Goal: Task Accomplishment & Management: Manage account settings

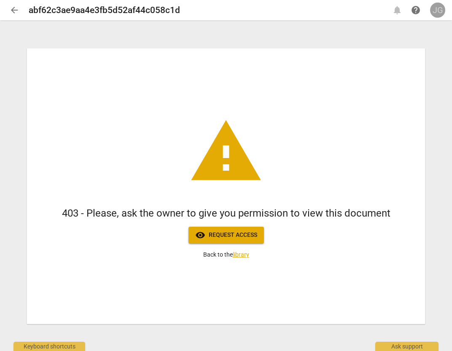
click at [439, 12] on div "JG" at bounding box center [437, 10] width 15 height 15
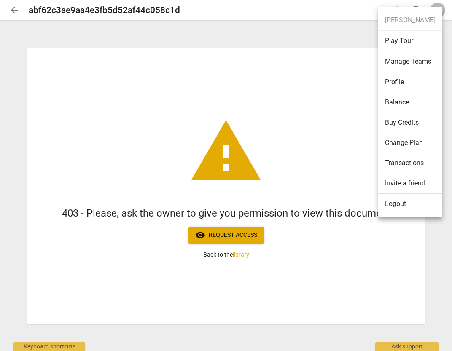
click at [386, 207] on li "Logout" at bounding box center [410, 204] width 64 height 20
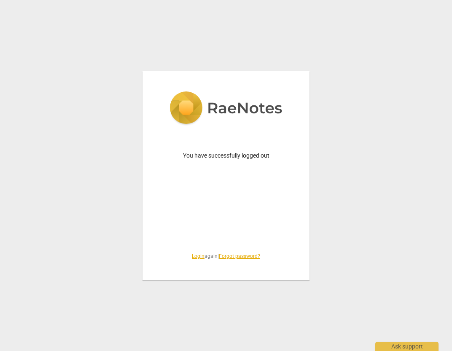
click at [196, 257] on link "Login" at bounding box center [198, 257] width 13 height 6
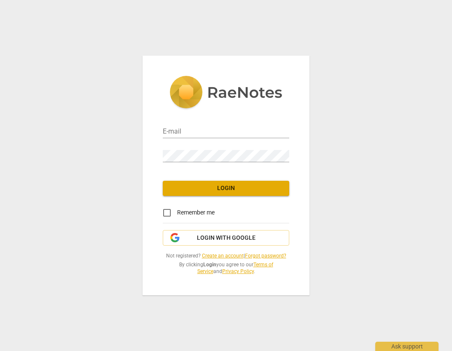
type input "[PERSON_NAME][EMAIL_ADDRESS][DOMAIN_NAME]"
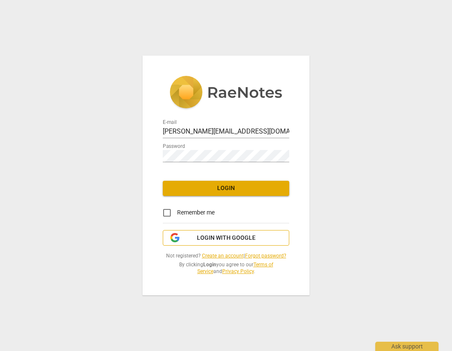
click at [217, 240] on span "Login with Google" at bounding box center [226, 238] width 59 height 8
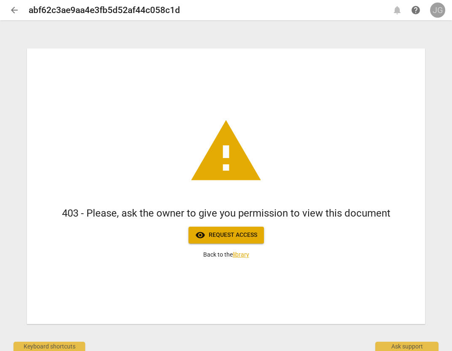
click at [438, 13] on div "JG" at bounding box center [437, 10] width 15 height 15
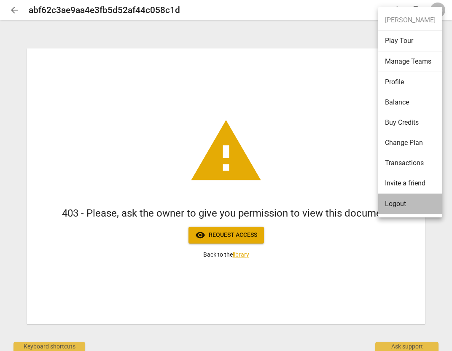
click at [392, 204] on li "Logout" at bounding box center [410, 204] width 64 height 20
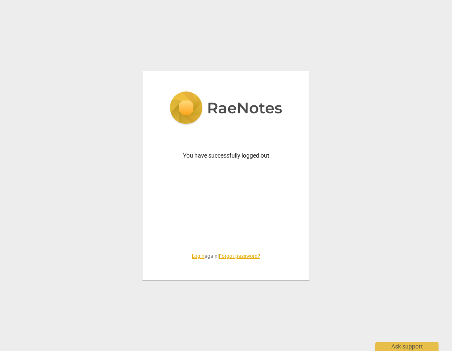
click at [197, 255] on link "Login" at bounding box center [198, 257] width 13 height 6
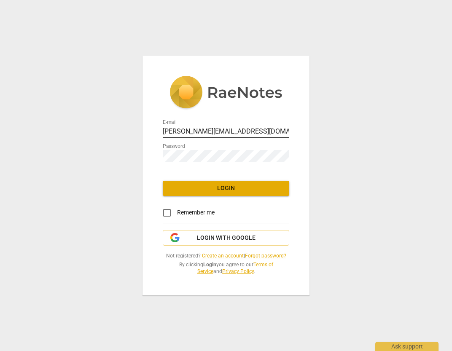
click at [192, 130] on input "jennifer@coachacademy.com" at bounding box center [226, 132] width 127 height 12
type input "jennifer@canadacoachacademy.com"
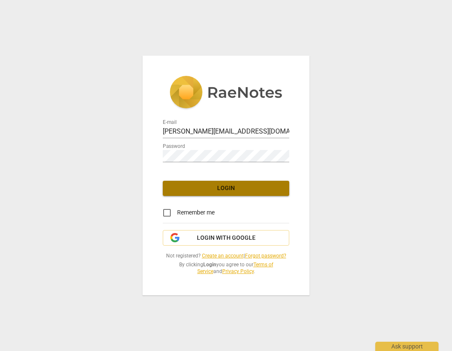
click at [250, 184] on span "Login" at bounding box center [226, 188] width 113 height 8
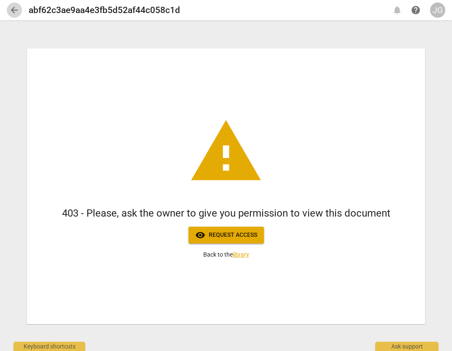
click at [14, 6] on span "arrow_back" at bounding box center [14, 10] width 10 height 10
click at [11, 11] on span "arrow_back" at bounding box center [14, 10] width 10 height 10
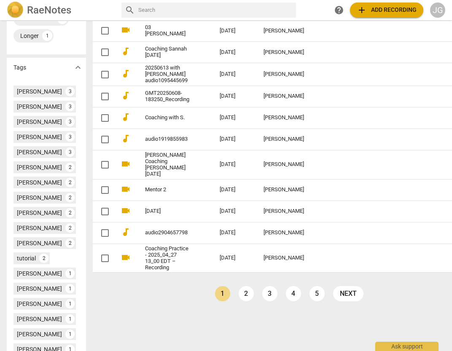
scroll to position [315, 0]
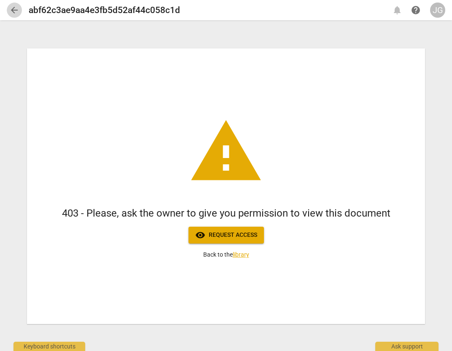
click at [12, 11] on span "arrow_back" at bounding box center [14, 10] width 10 height 10
